Goal: Information Seeking & Learning: Learn about a topic

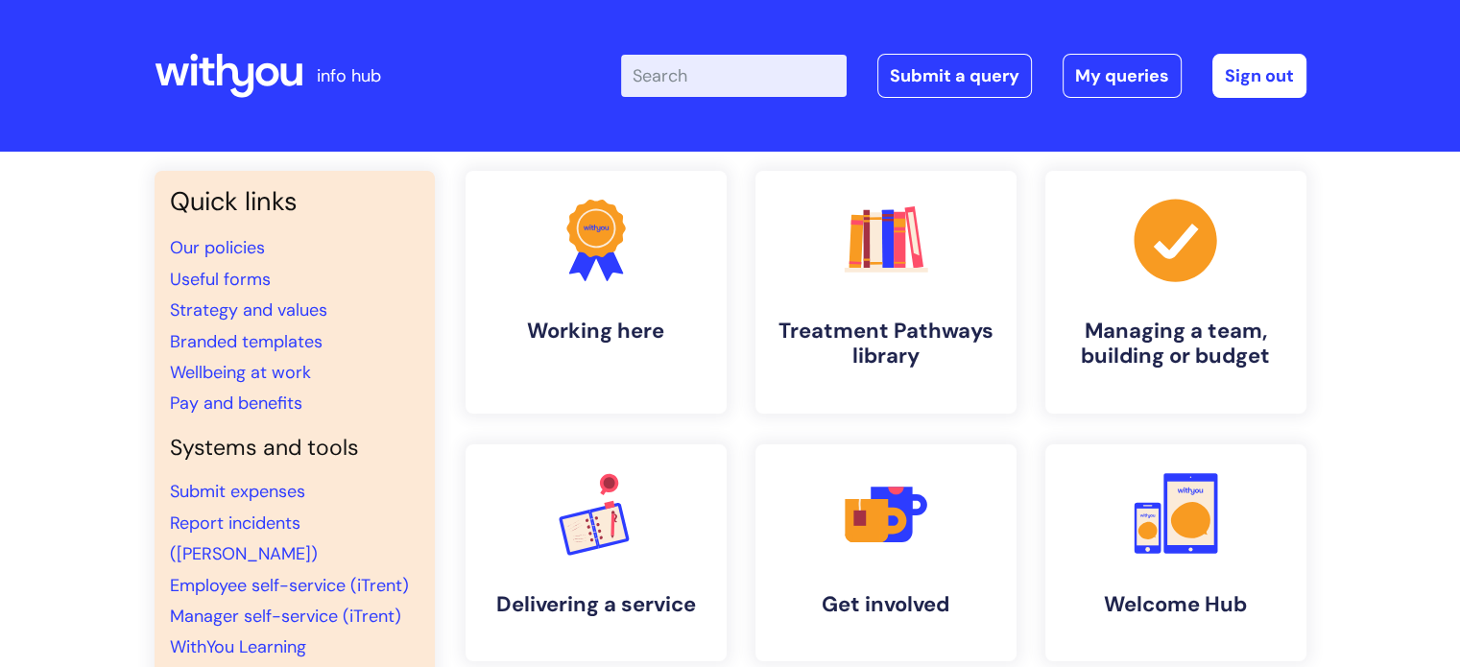
click at [764, 59] on input "Enter your search term here..." at bounding box center [734, 76] width 226 height 42
type input "vatix responder"
click button "Search" at bounding box center [0, 0] width 0 height 0
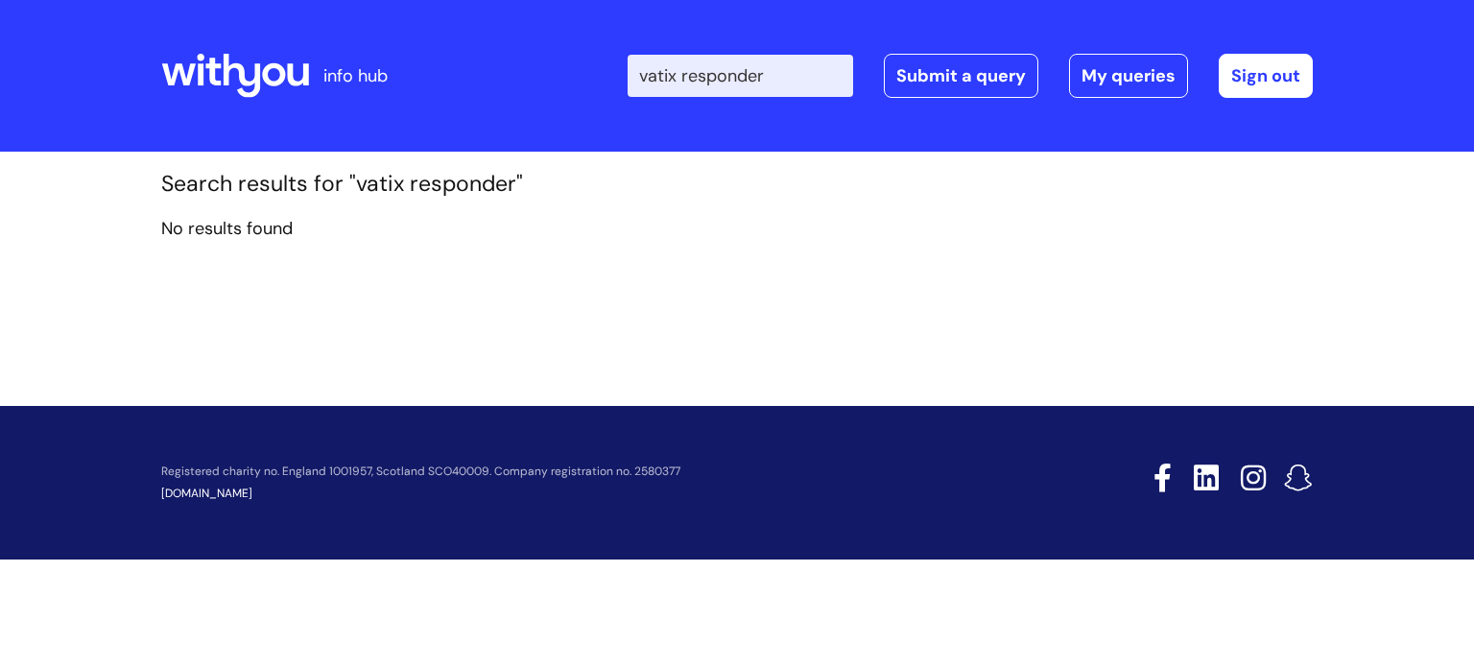
click at [683, 76] on input "vatix responder" at bounding box center [741, 76] width 226 height 42
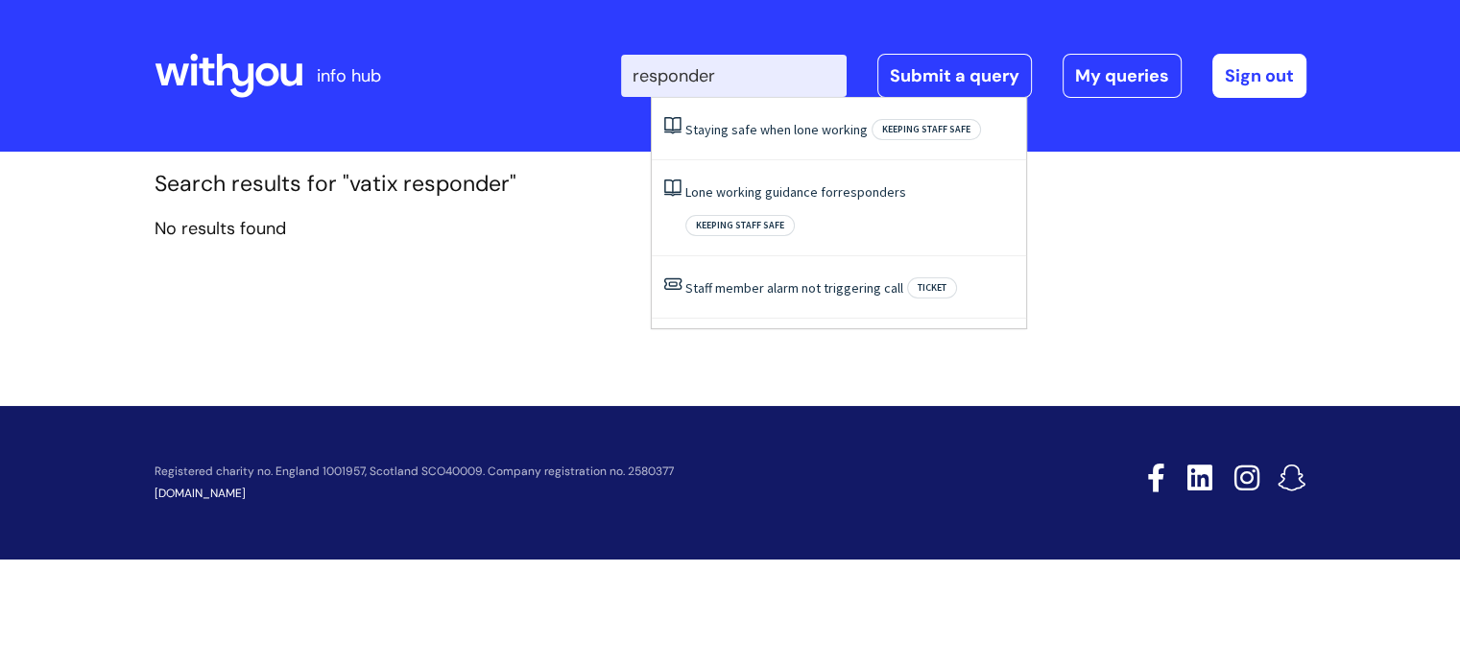
type input "responder"
click button "Search" at bounding box center [0, 0] width 0 height 0
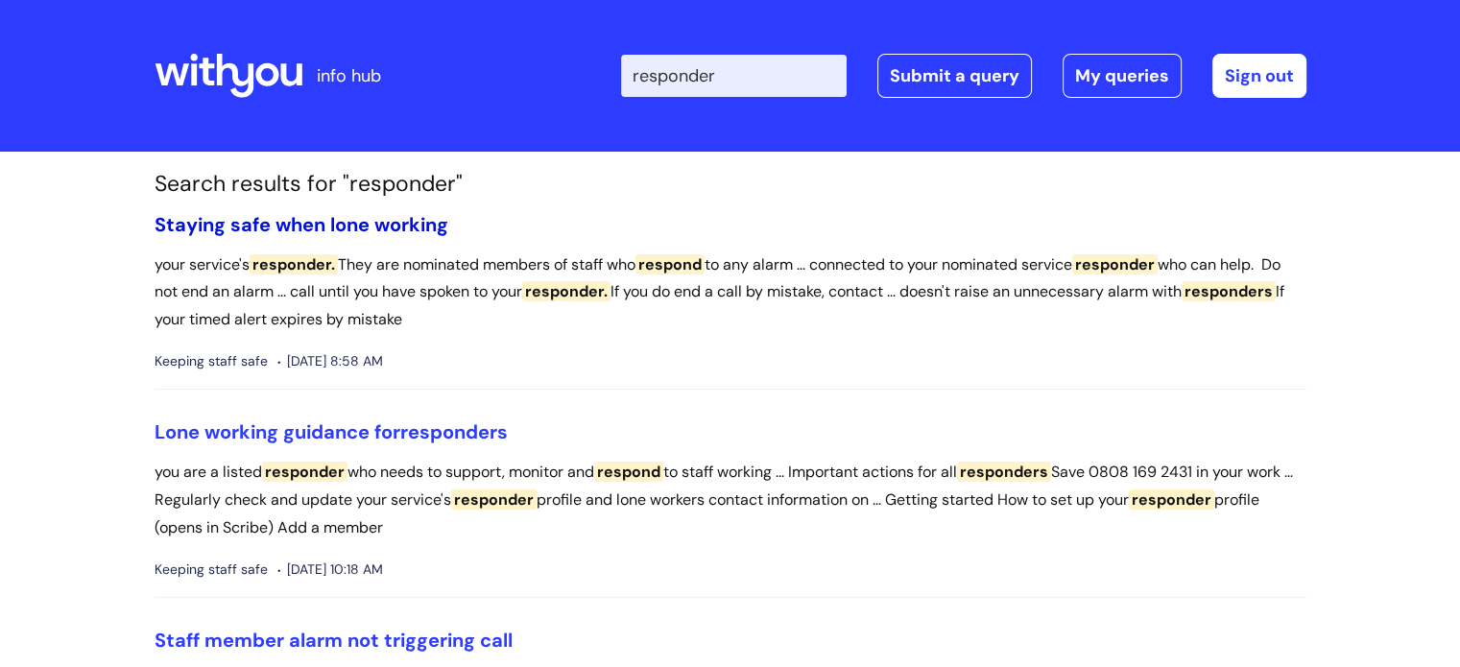
click at [273, 221] on link "Staying safe when lone working" at bounding box center [301, 224] width 294 height 25
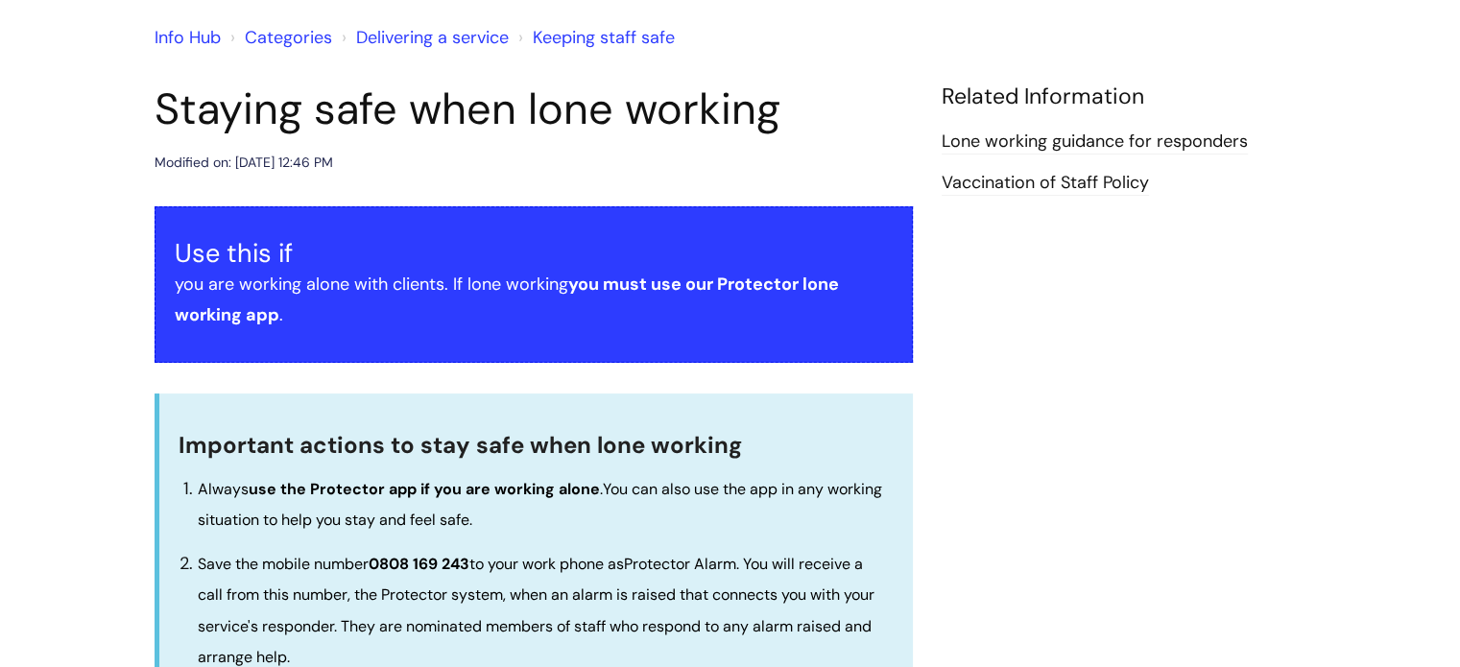
scroll to position [157, 0]
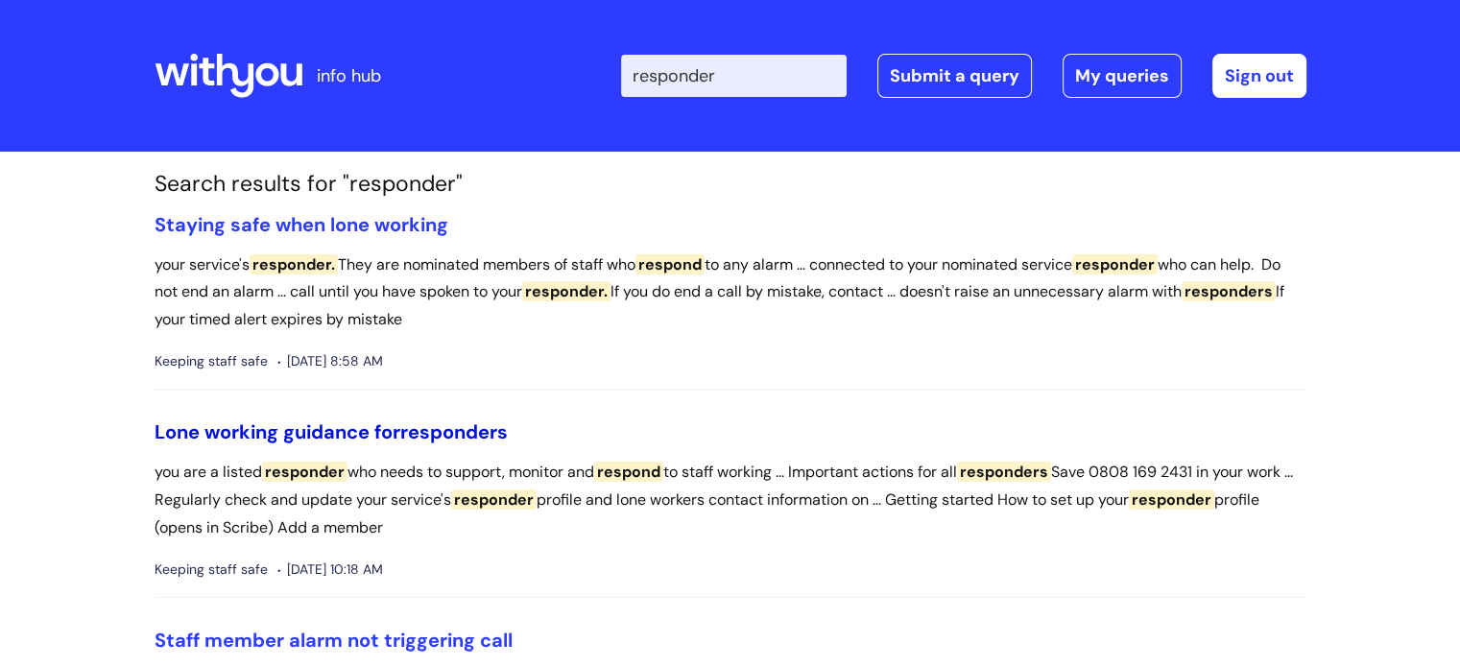
click at [374, 429] on link "Lone working guidance for responders" at bounding box center [330, 431] width 353 height 25
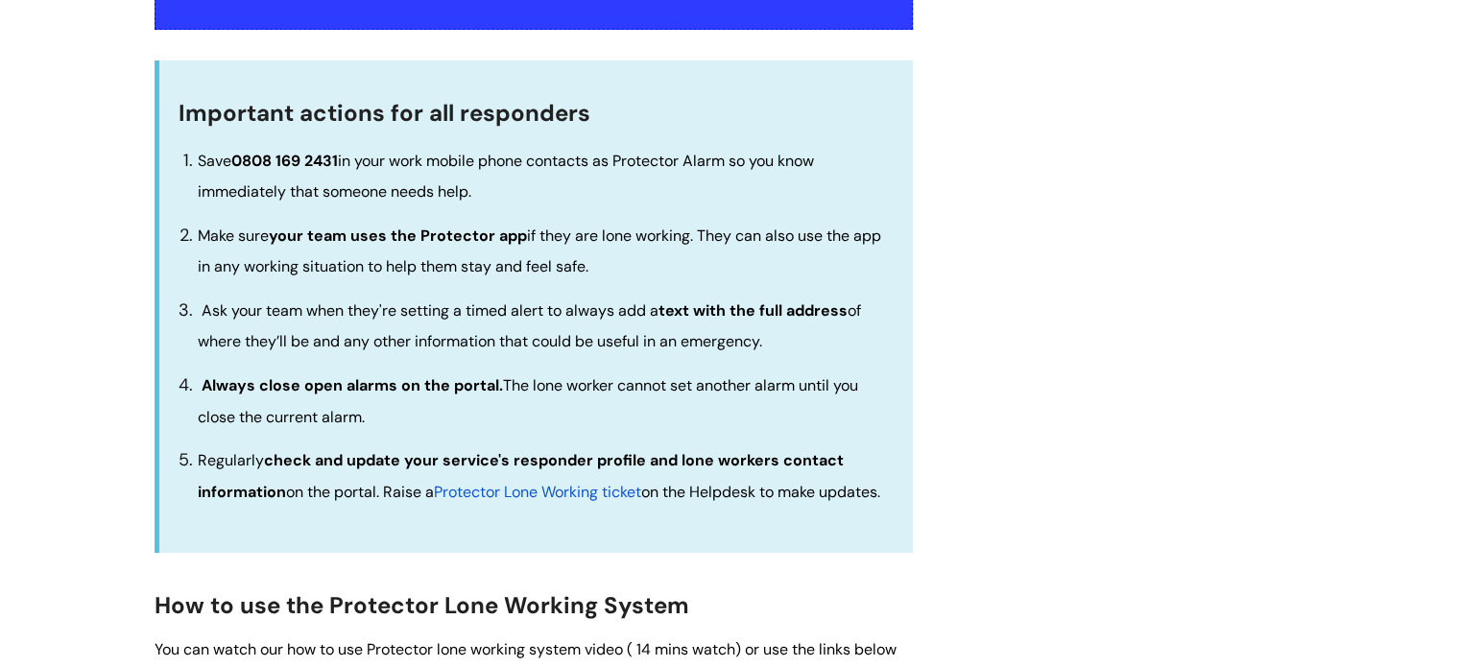
scroll to position [543, 0]
